Goal: Find specific page/section: Find specific page/section

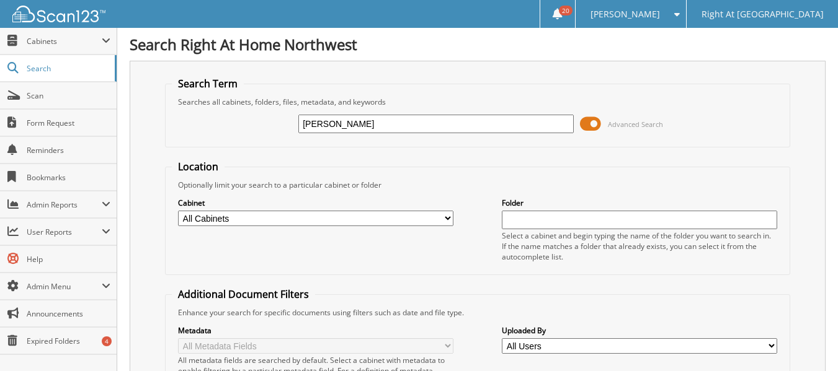
type input "[PERSON_NAME]"
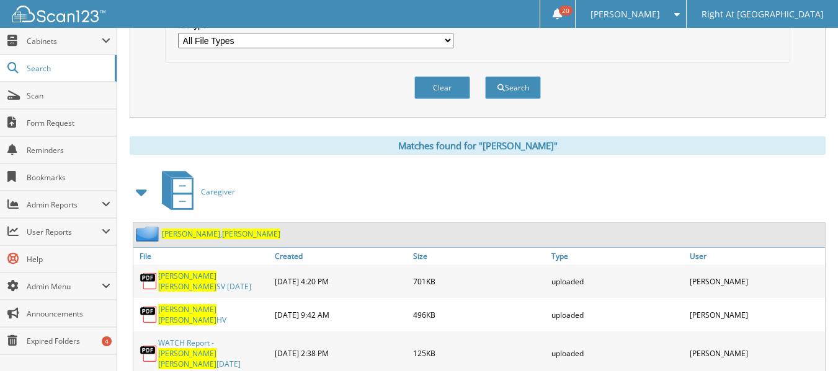
scroll to position [434, 0]
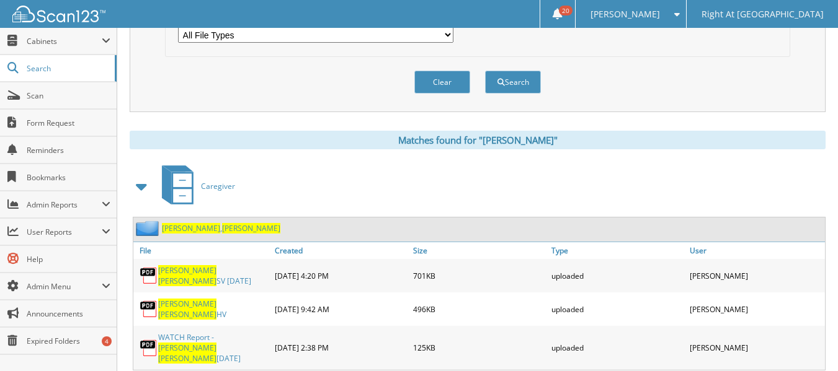
click at [222, 232] on span "[PERSON_NAME]" at bounding box center [251, 228] width 58 height 11
